Goal: Navigation & Orientation: Find specific page/section

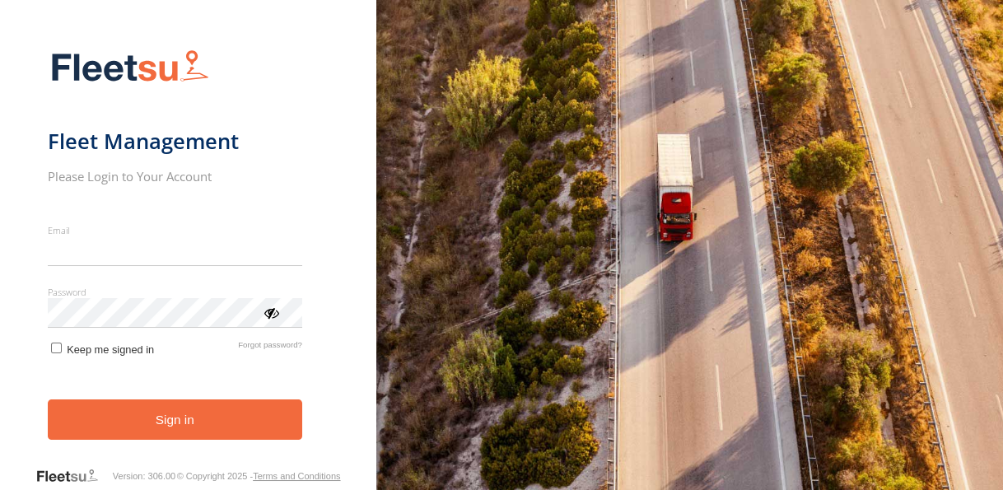
type input "**********"
click at [189, 427] on button "Sign in" at bounding box center [175, 419] width 254 height 40
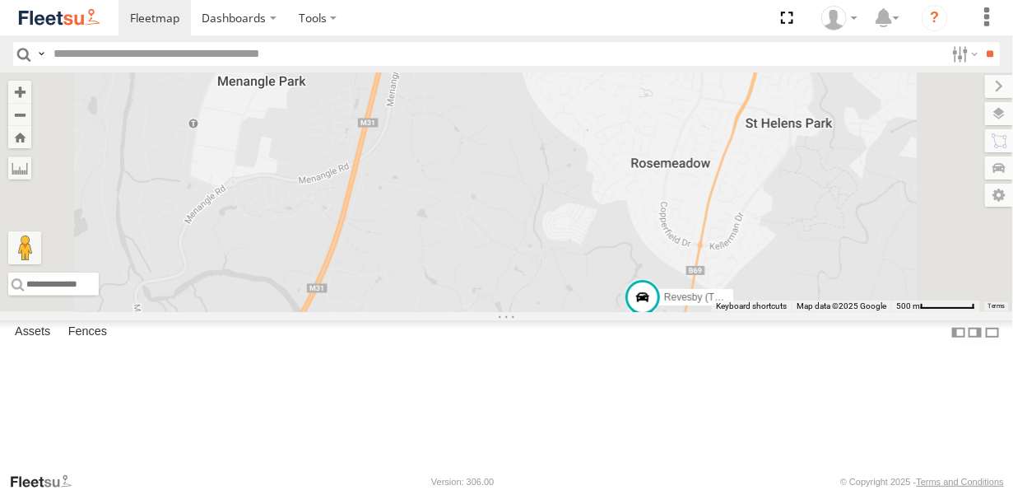
drag, startPoint x: 844, startPoint y: 427, endPoint x: 708, endPoint y: 334, distance: 164.6
click at [708, 312] on div "Rural (T08 - [PERSON_NAME]) Revesby (T07 - [PERSON_NAME]) Blacktown #2 (T05 - […" at bounding box center [506, 192] width 1013 height 240
